Goal: Find specific page/section: Find specific page/section

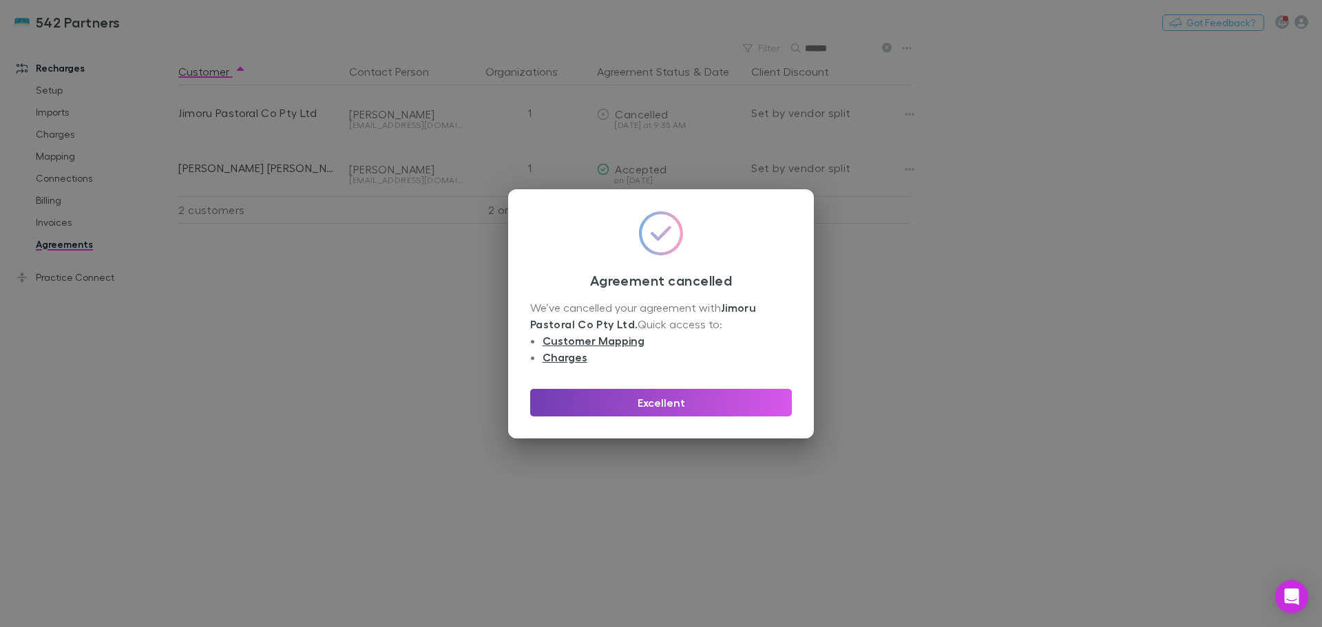
click at [702, 405] on button "Excellent" at bounding box center [661, 403] width 262 height 28
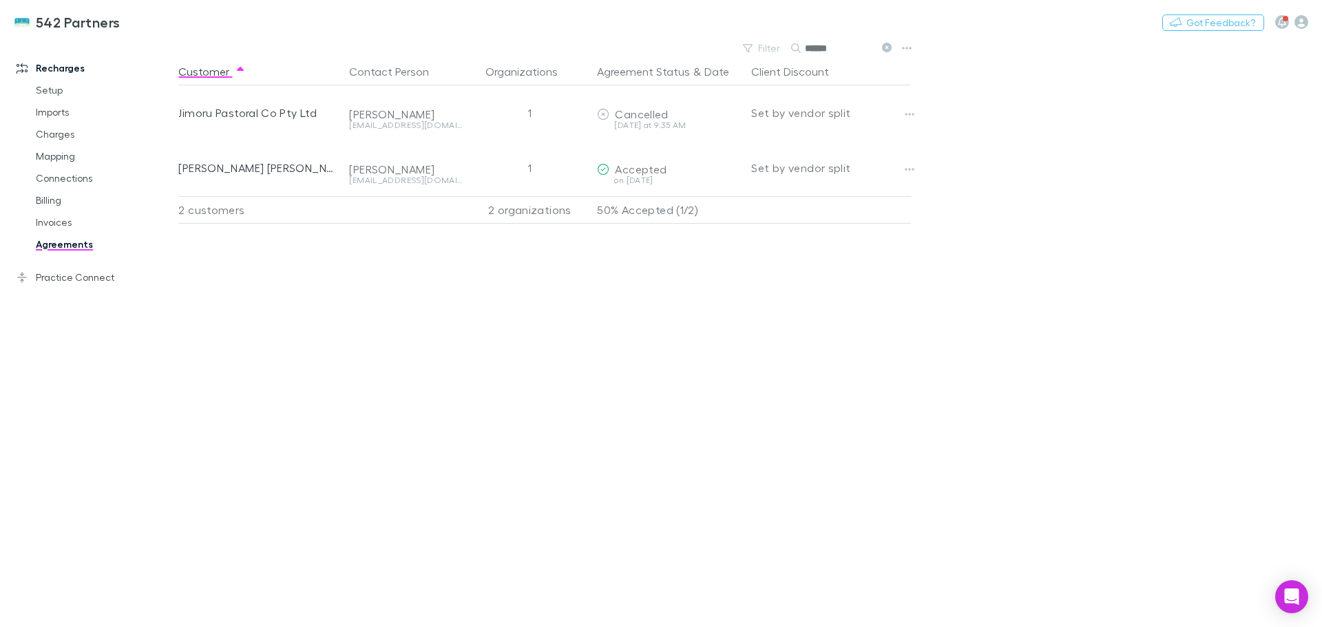
click at [56, 156] on link "Mapping" at bounding box center [104, 156] width 164 height 22
